Goal: Information Seeking & Learning: Understand process/instructions

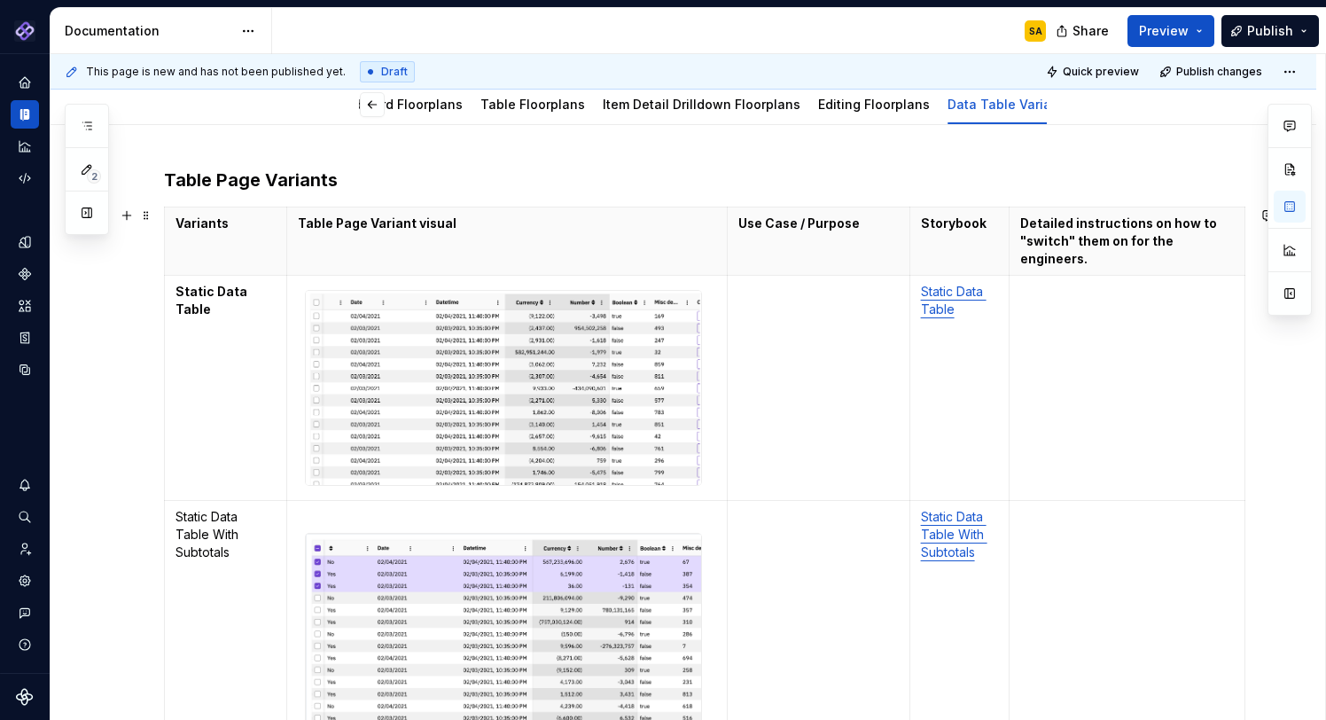
click at [168, 229] on html "Pantheon SA Design system data Documentation SA Share Preview Publish 2 Pages A…" at bounding box center [663, 360] width 1326 height 720
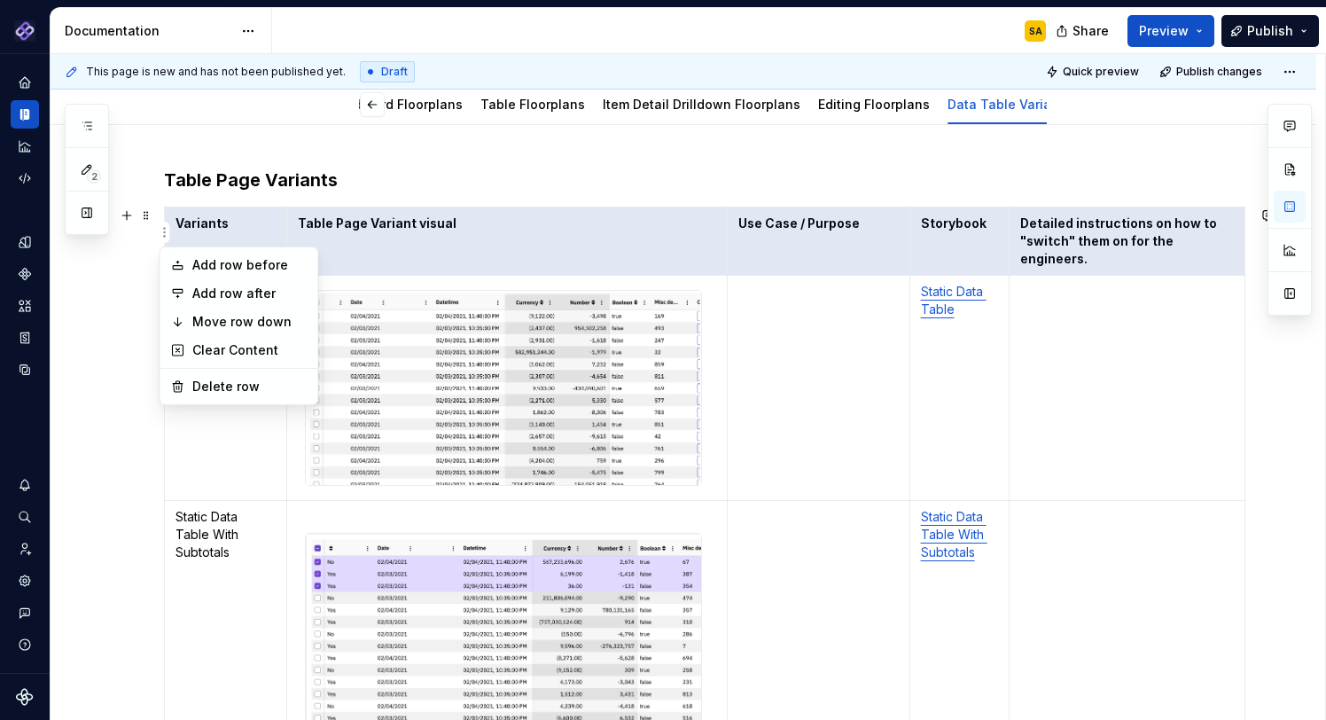
click at [147, 212] on html "Pantheon SA Design system data Documentation SA Share Preview Publish 2 Pages A…" at bounding box center [663, 360] width 1326 height 720
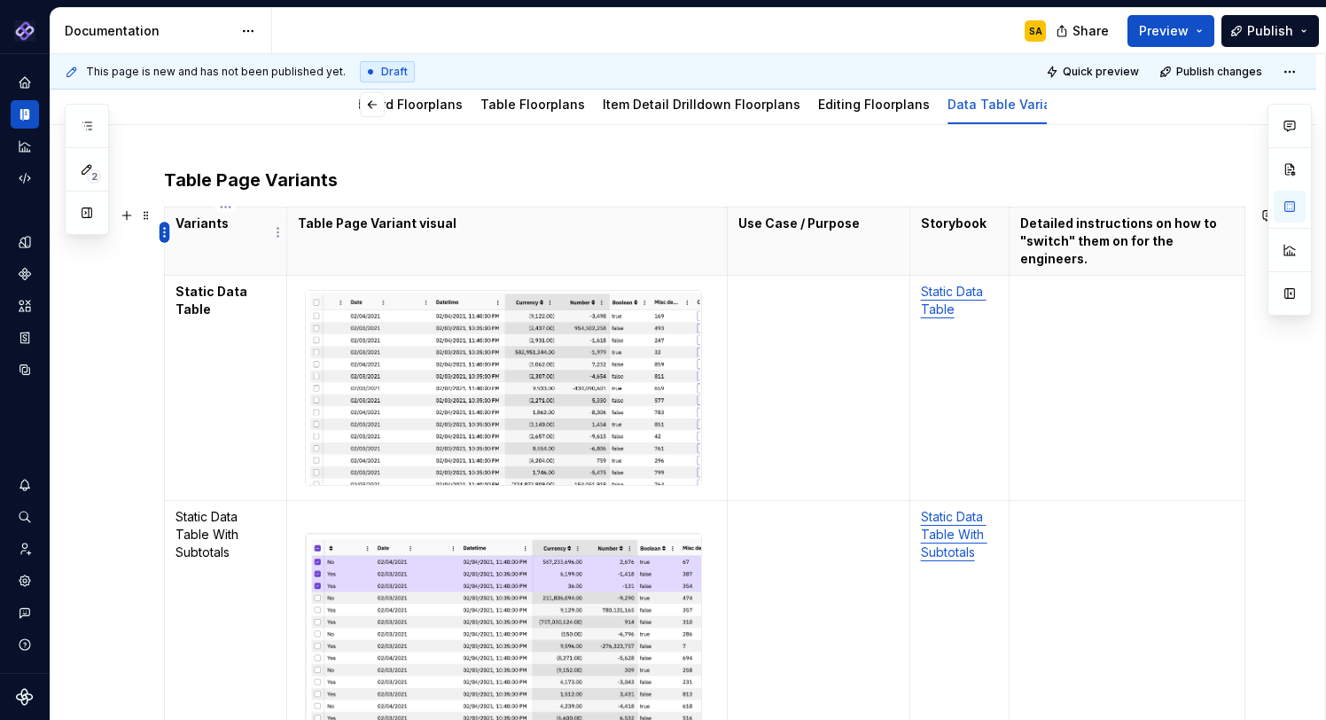
click at [167, 228] on html "Pantheon SA Design system data Documentation SA Share Preview Publish 2 Pages A…" at bounding box center [663, 360] width 1326 height 720
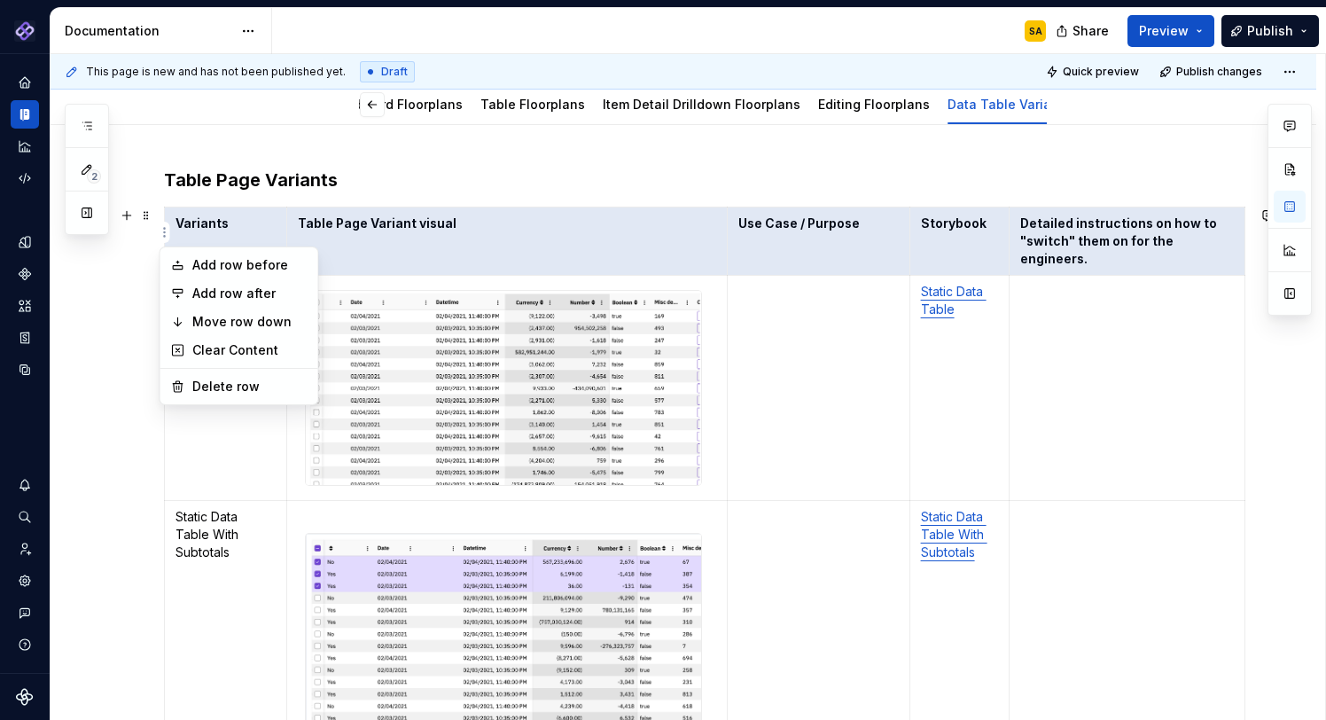
click at [584, 231] on html "Pantheon SA Design system data Documentation SA Share Preview Publish 2 Pages A…" at bounding box center [663, 360] width 1326 height 720
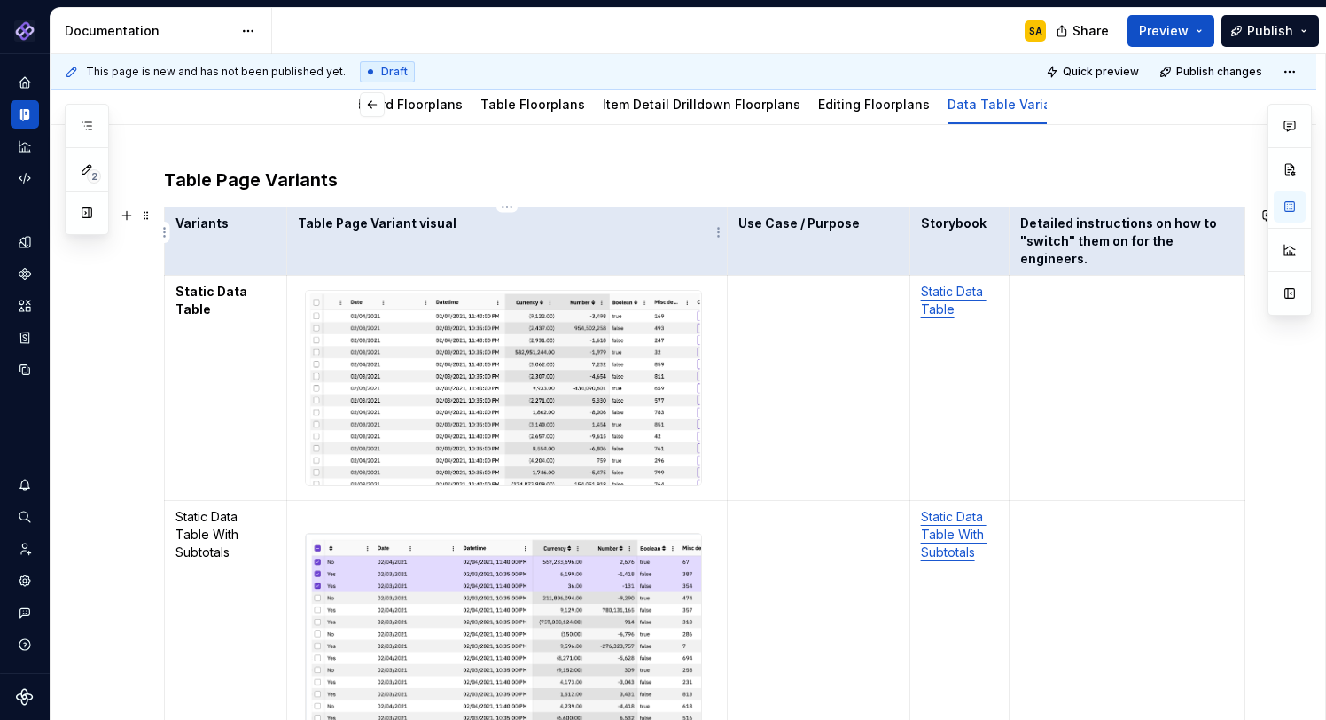
click at [540, 242] on th "Table Page Variant visual" at bounding box center [507, 241] width 441 height 68
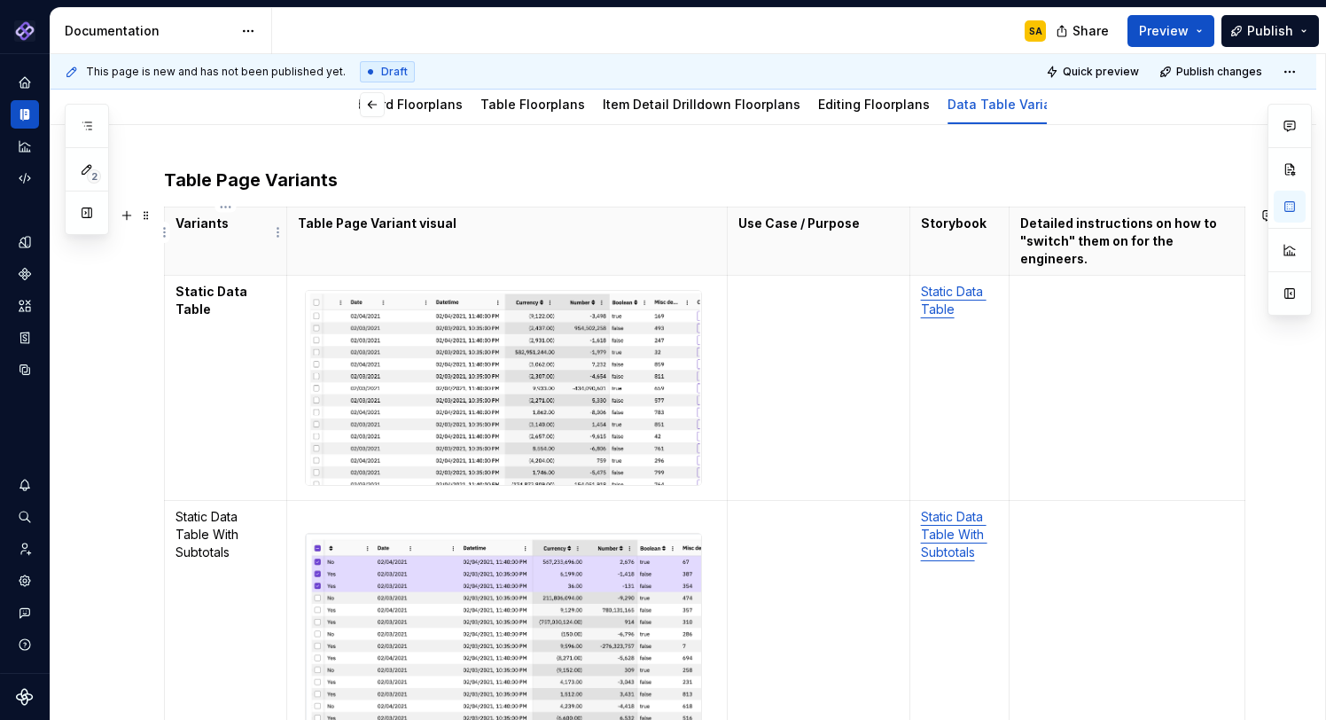
click at [179, 225] on p "Variants" at bounding box center [226, 224] width 100 height 18
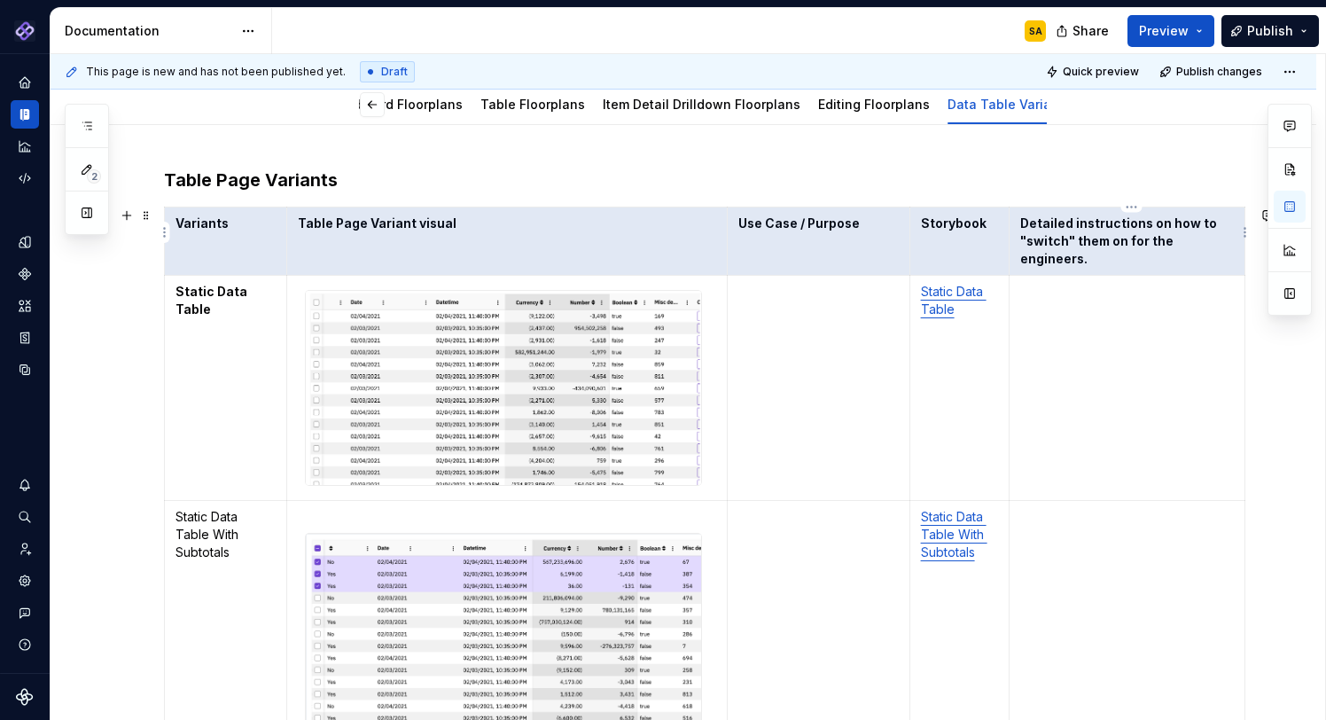
drag, startPoint x: 178, startPoint y: 225, endPoint x: 1104, endPoint y: 230, distance: 926.3
click at [1104, 230] on tr "Variants Table Page Variant visual Use Case / Purpose Storybook Detailed instru…" at bounding box center [705, 241] width 1081 height 68
click at [438, 192] on h3 "Table Page Variants" at bounding box center [704, 180] width 1081 height 25
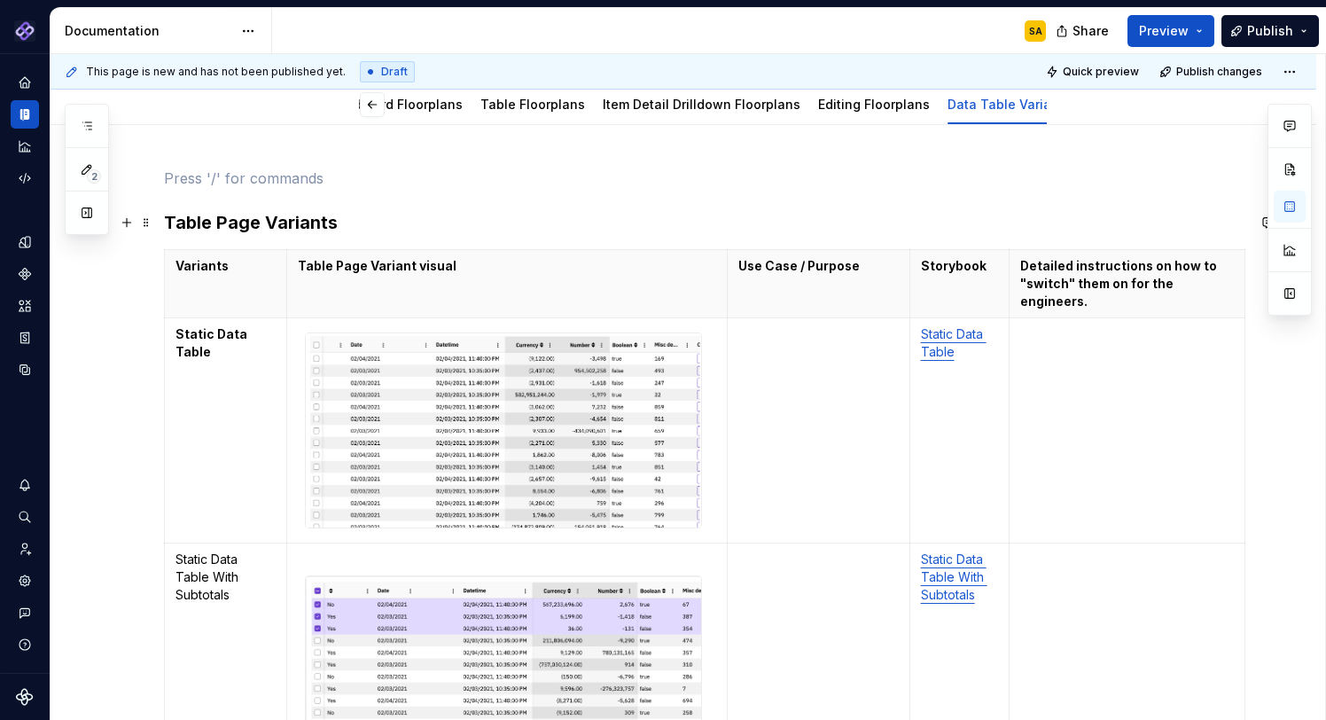
click at [164, 217] on h3 "Table Page Variants" at bounding box center [704, 222] width 1081 height 25
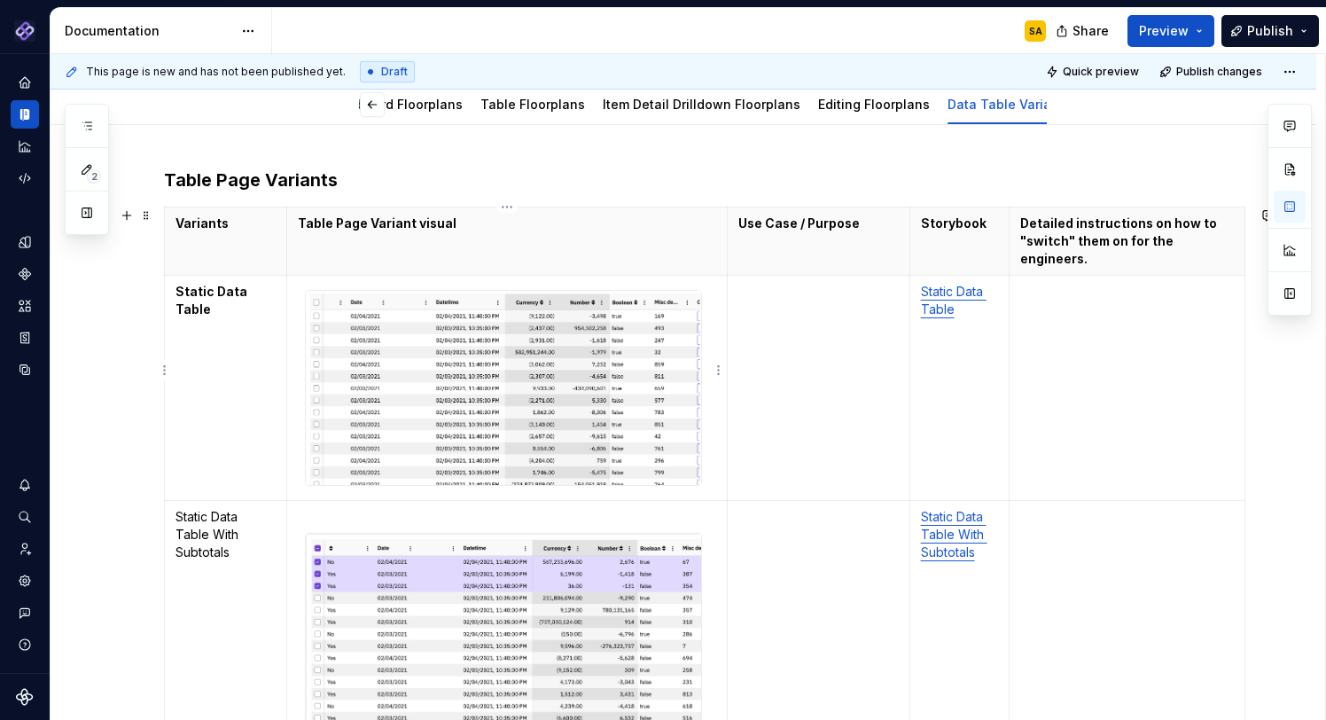
click at [377, 276] on td "To enrich screen reader interactions, please activate Accessibility in Grammarl…" at bounding box center [507, 388] width 441 height 225
click at [858, 283] on p "To enrich screen reader interactions, please activate Accessibility in Grammarl…" at bounding box center [818, 292] width 160 height 18
click at [869, 230] on p "Use Case / Purpose" at bounding box center [818, 224] width 160 height 18
click at [813, 298] on td "To enrich screen reader interactions, please activate Accessibility in Grammarl…" at bounding box center [819, 388] width 183 height 225
type textarea "*"
